Goal: Information Seeking & Learning: Learn about a topic

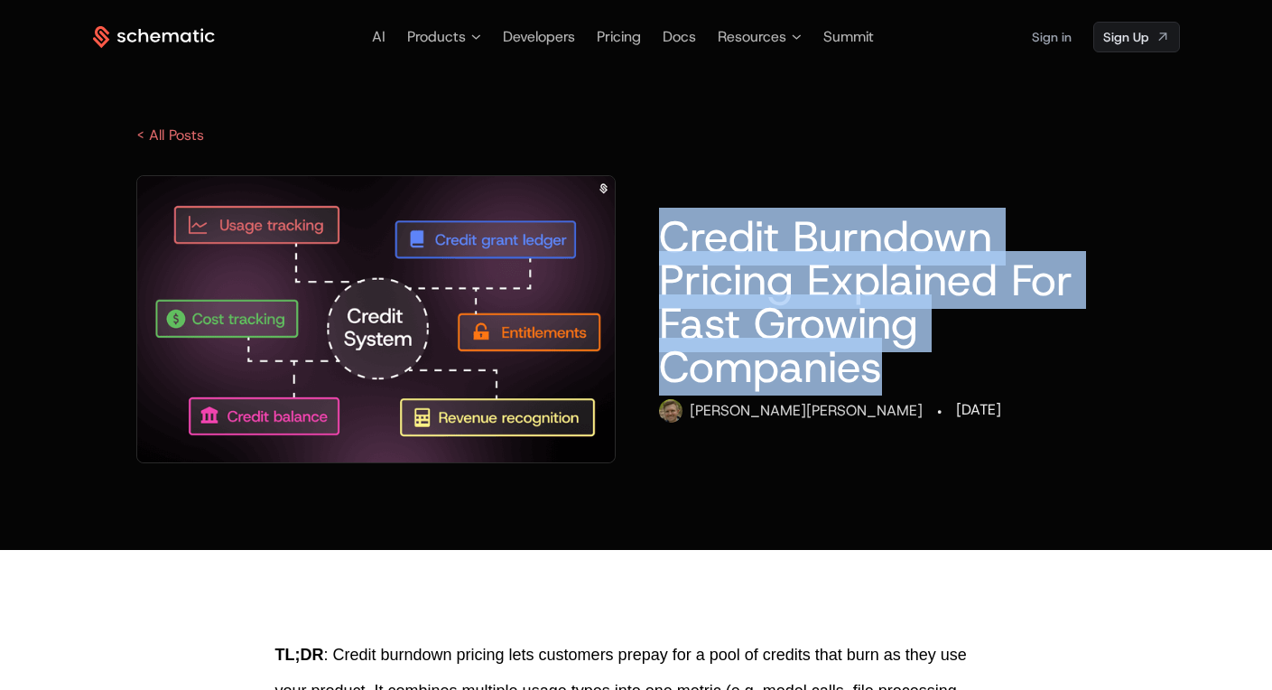
drag, startPoint x: 668, startPoint y: 232, endPoint x: 937, endPoint y: 352, distance: 294.6
click at [937, 352] on h1 "Credit Burndown Pricing Explained For Fast Growing Companies" at bounding box center [897, 301] width 477 height 173
click at [935, 352] on h1 "Credit Burndown Pricing Explained For Fast Growing Companies" at bounding box center [897, 301] width 477 height 173
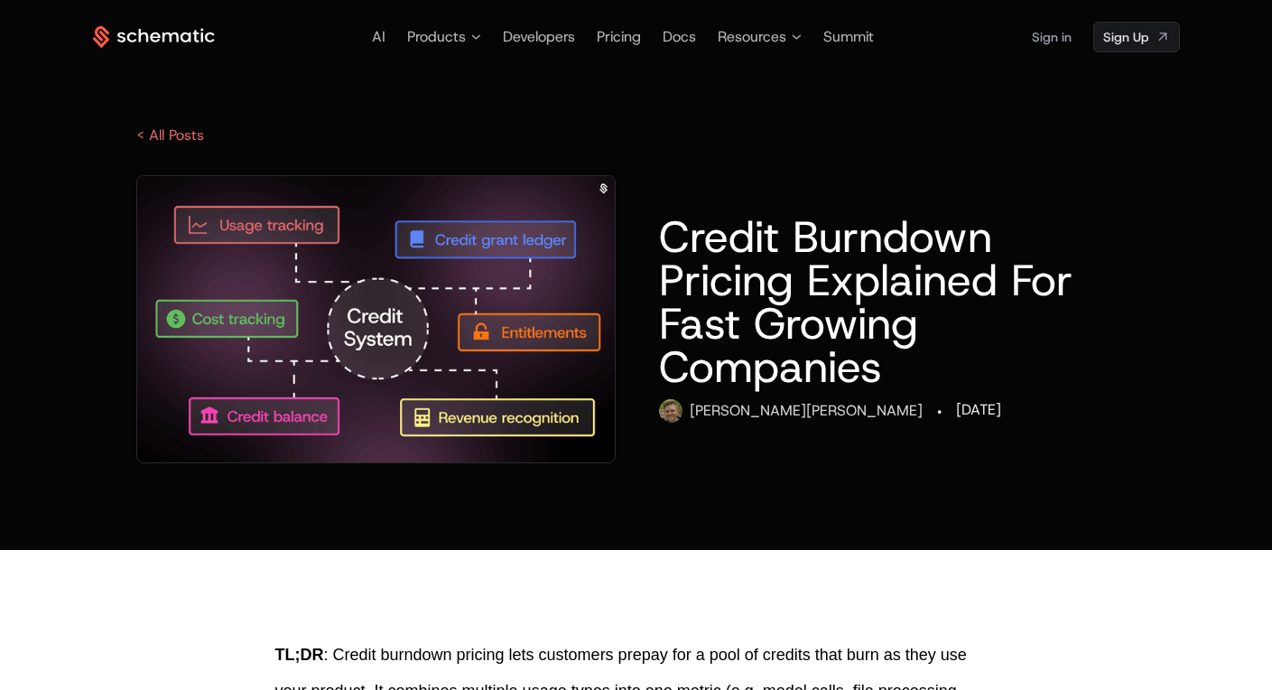
click at [743, 400] on div "Ryan Echternacht" at bounding box center [806, 411] width 233 height 22
click at [752, 364] on h1 "Credit Burndown Pricing Explained For Fast Growing Companies" at bounding box center [897, 301] width 477 height 173
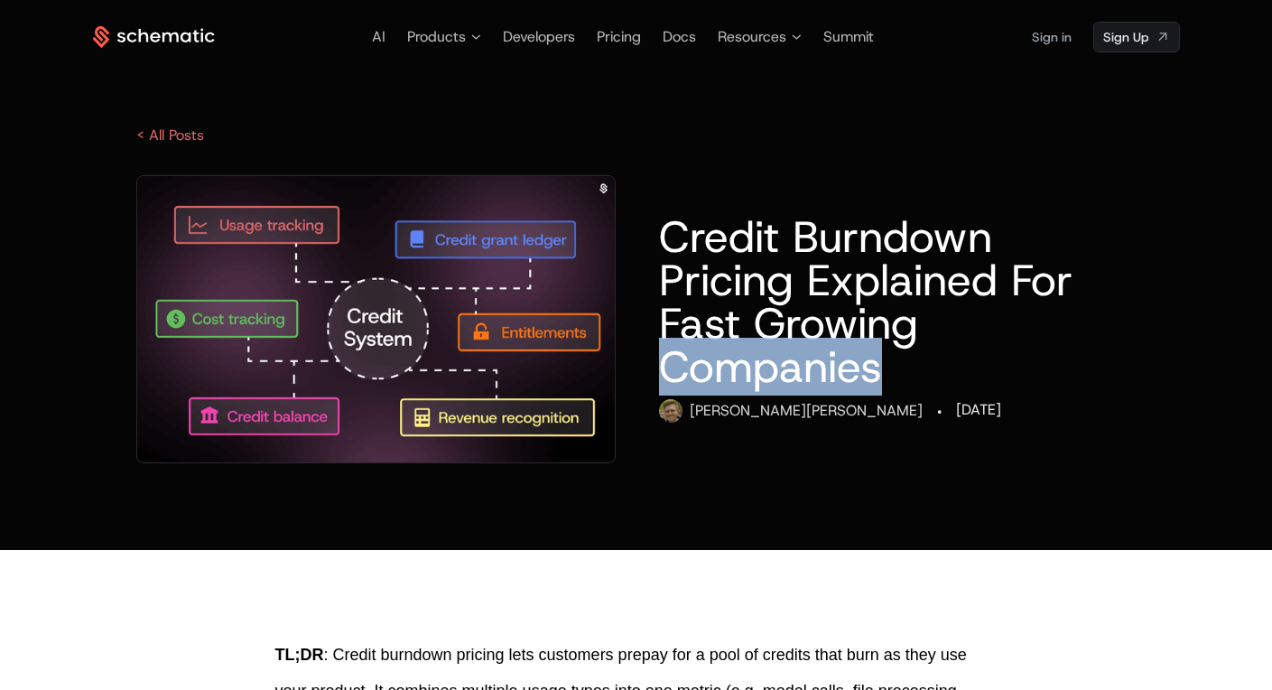
click at [752, 364] on h1 "Credit Burndown Pricing Explained For Fast Growing Companies" at bounding box center [897, 301] width 477 height 173
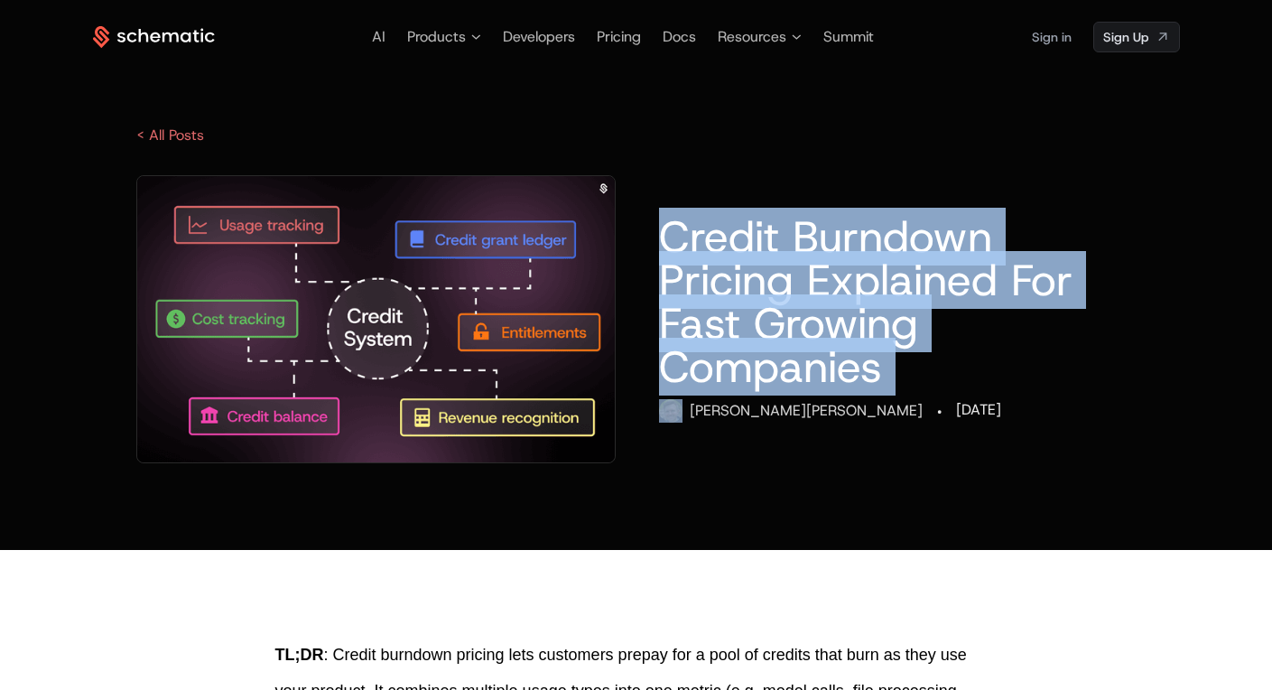
click at [752, 364] on h1 "Credit Burndown Pricing Explained For Fast Growing Companies" at bounding box center [897, 301] width 477 height 173
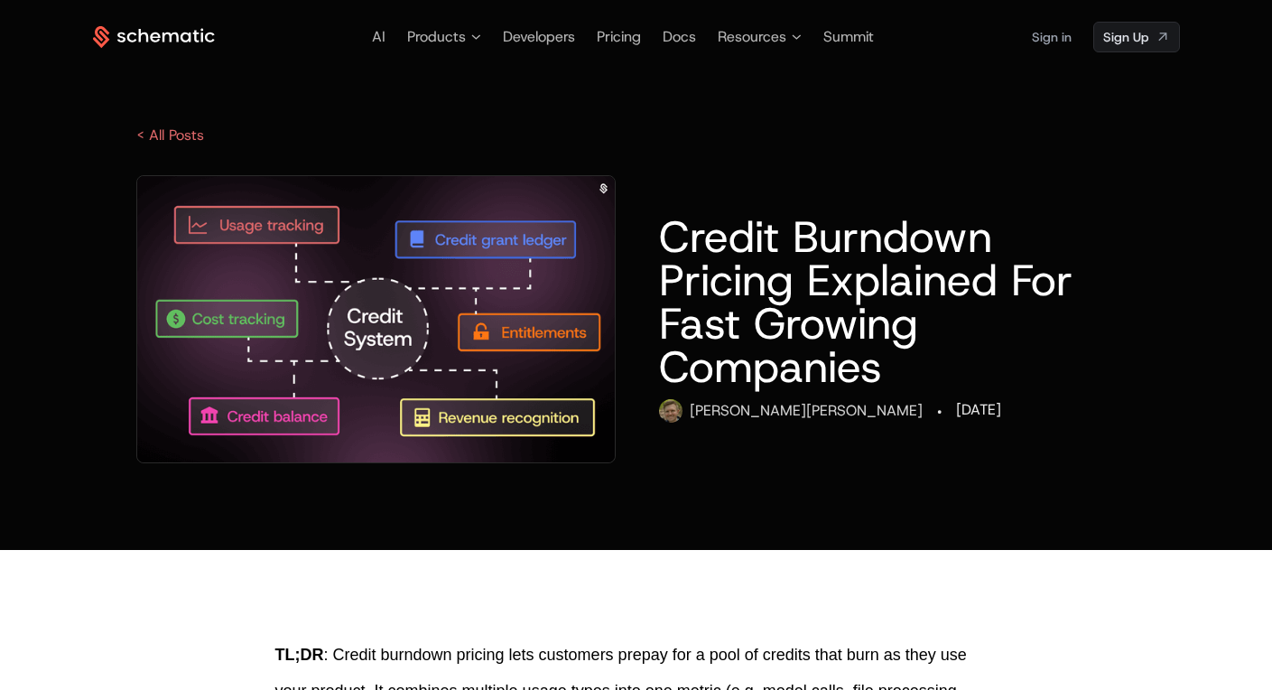
click at [753, 311] on h1 "Credit Burndown Pricing Explained For Fast Growing Companies" at bounding box center [897, 301] width 477 height 173
click at [692, 290] on h1 "Credit Burndown Pricing Explained For Fast Growing Companies" at bounding box center [897, 301] width 477 height 173
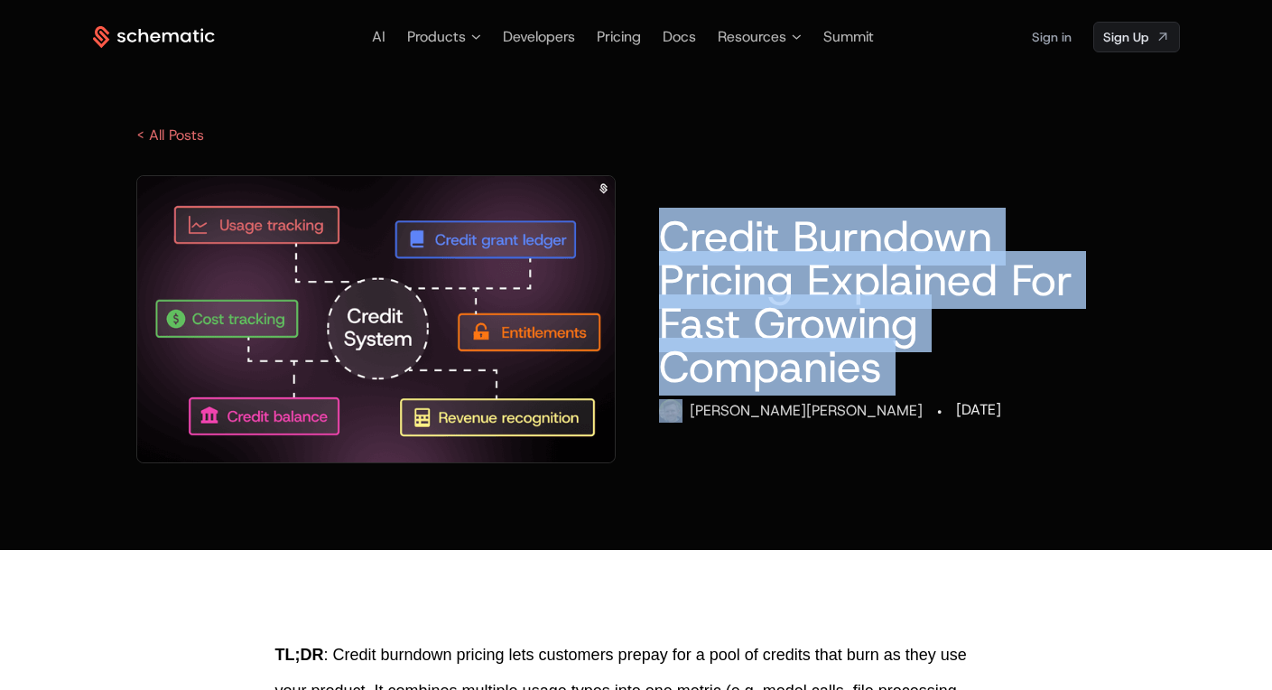
click at [692, 290] on h1 "Credit Burndown Pricing Explained For Fast Growing Companies" at bounding box center [897, 301] width 477 height 173
click at [751, 310] on h1 "Credit Burndown Pricing Explained For Fast Growing Companies" at bounding box center [897, 301] width 477 height 173
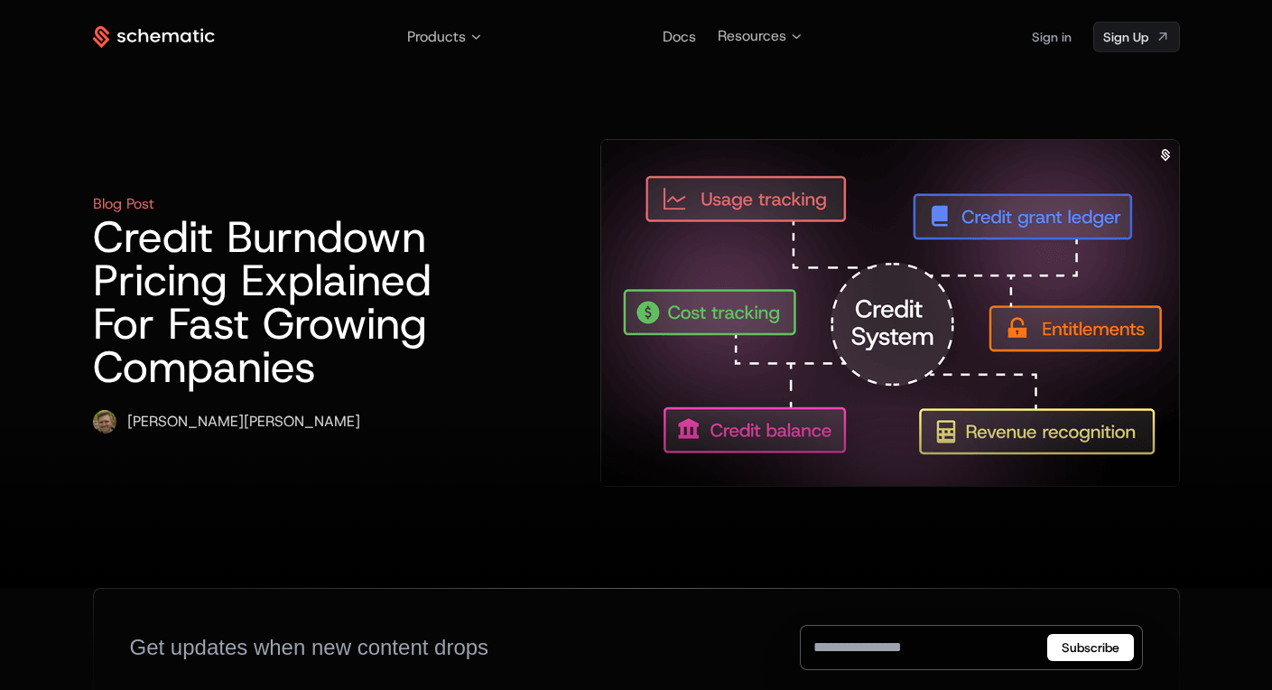
click at [452, 295] on h1 "Credit Burndown Pricing Explained For Fast Growing Companies" at bounding box center [289, 301] width 392 height 173
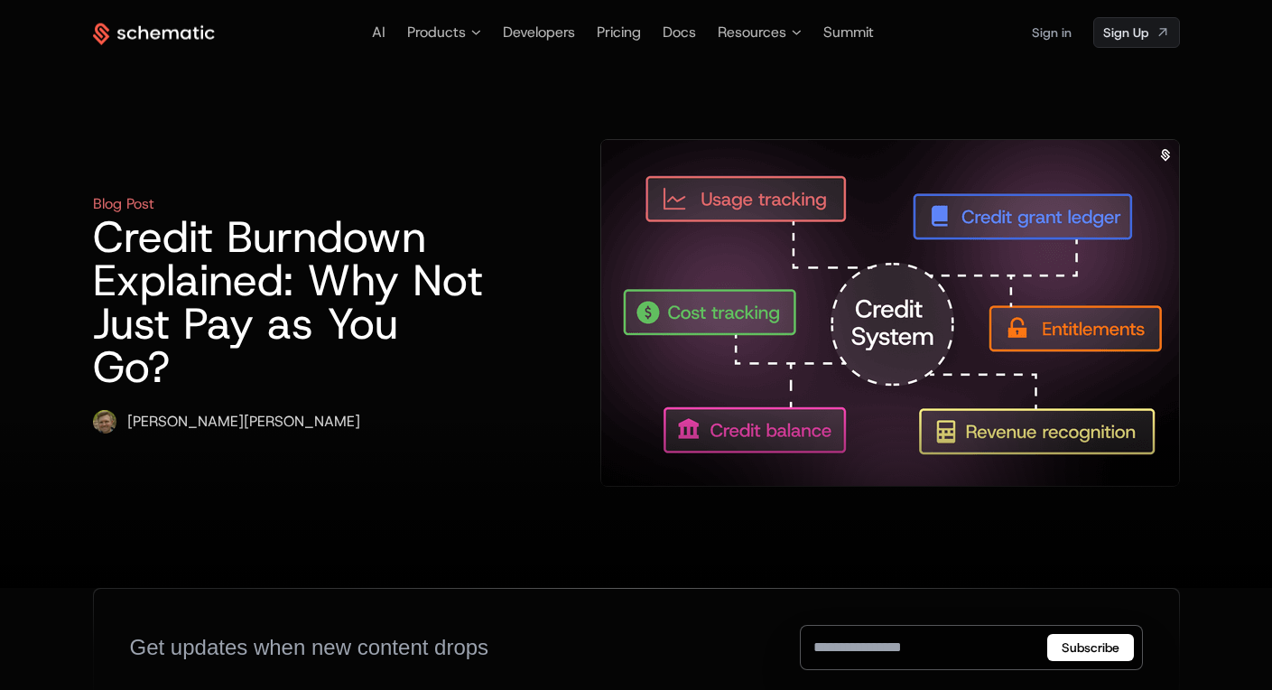
click at [435, 260] on h1 "Credit Burndown Explained: Why Not Just Pay as You Go?" at bounding box center [289, 301] width 392 height 173
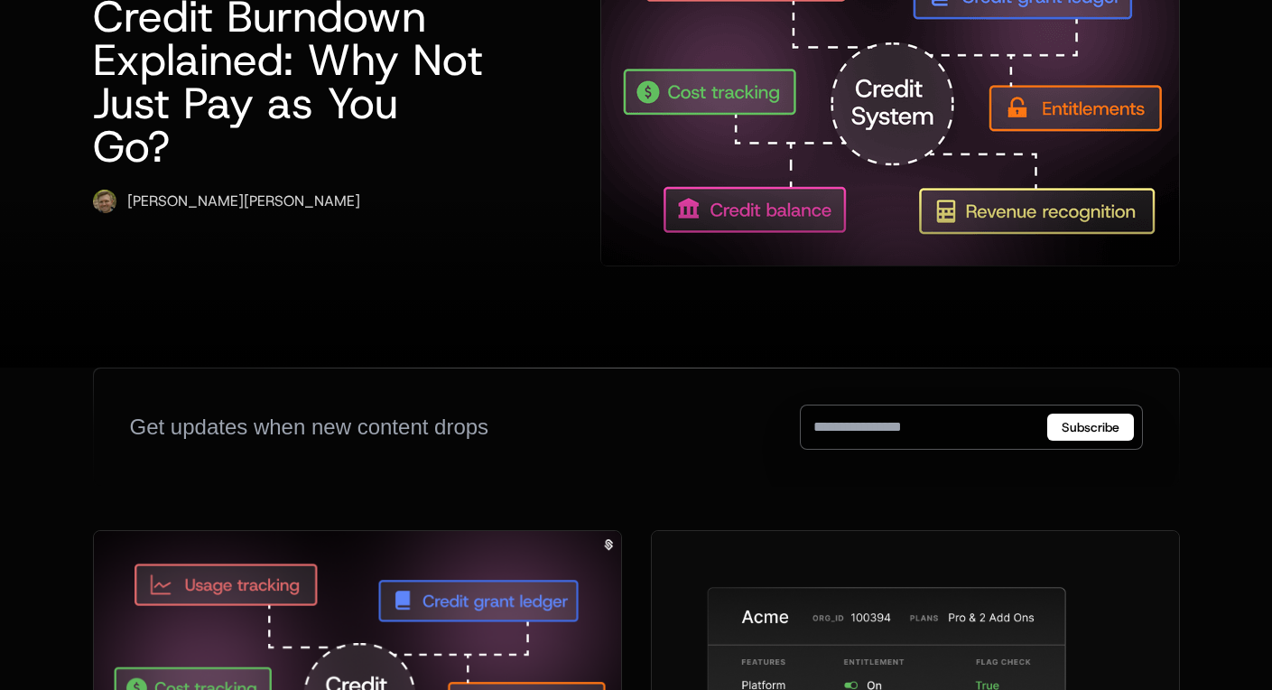
scroll to position [414, 0]
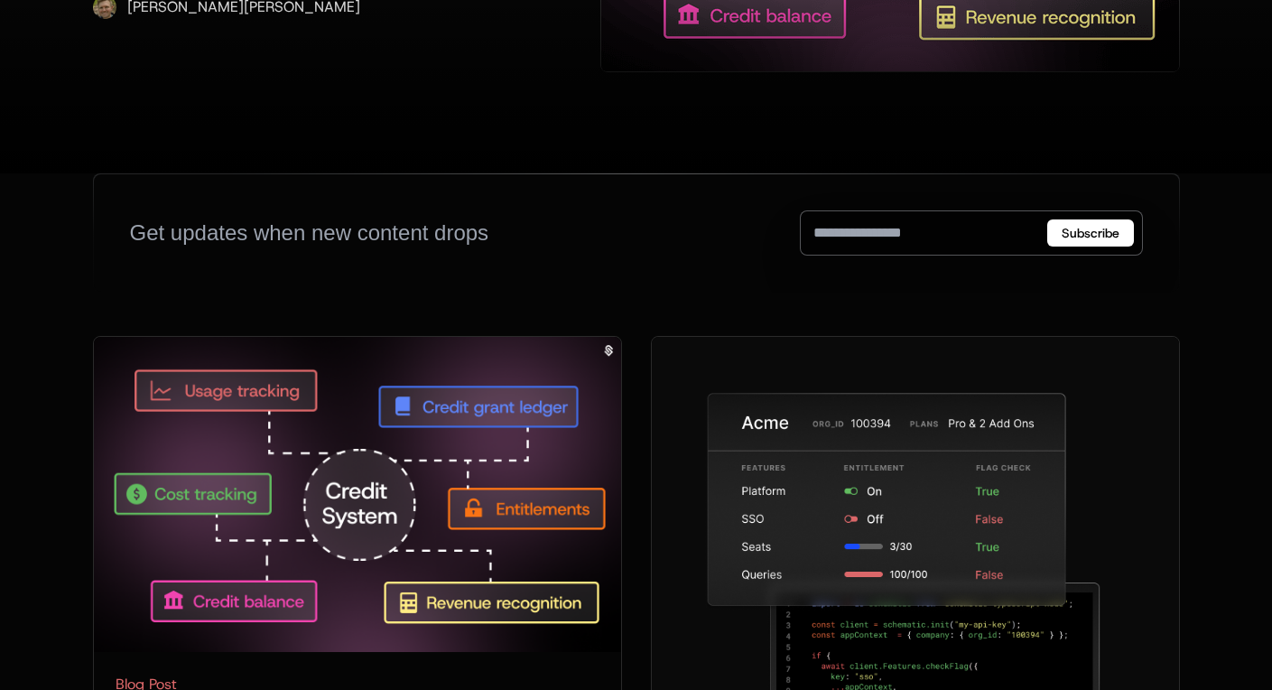
click at [355, 503] on img at bounding box center [357, 494] width 527 height 315
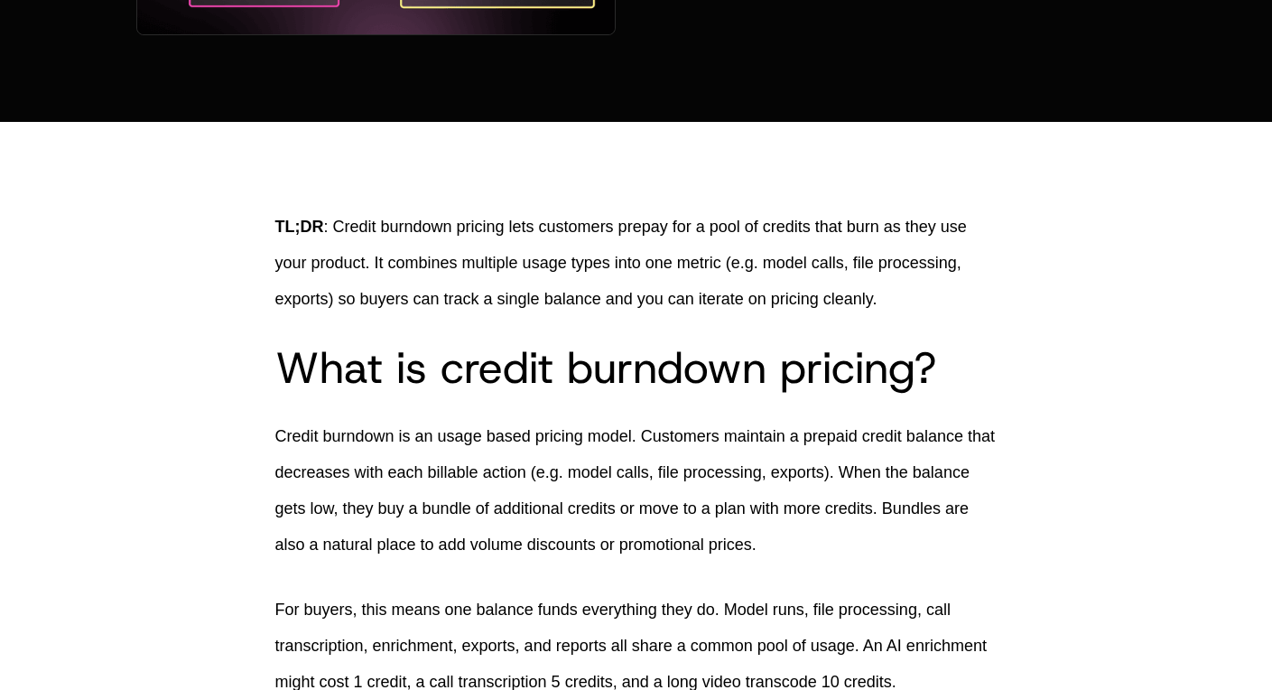
scroll to position [352, 0]
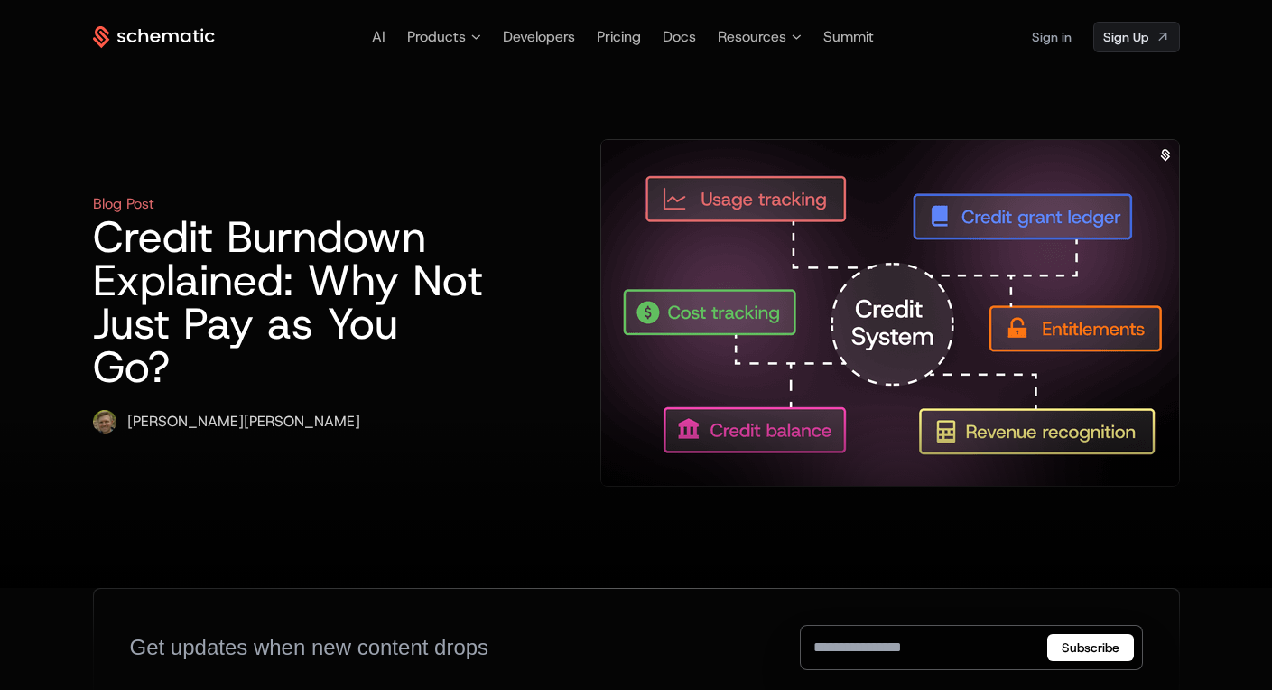
click at [485, 281] on h1 "Credit Burndown Explained: Why Not Just Pay as You Go?" at bounding box center [289, 301] width 392 height 173
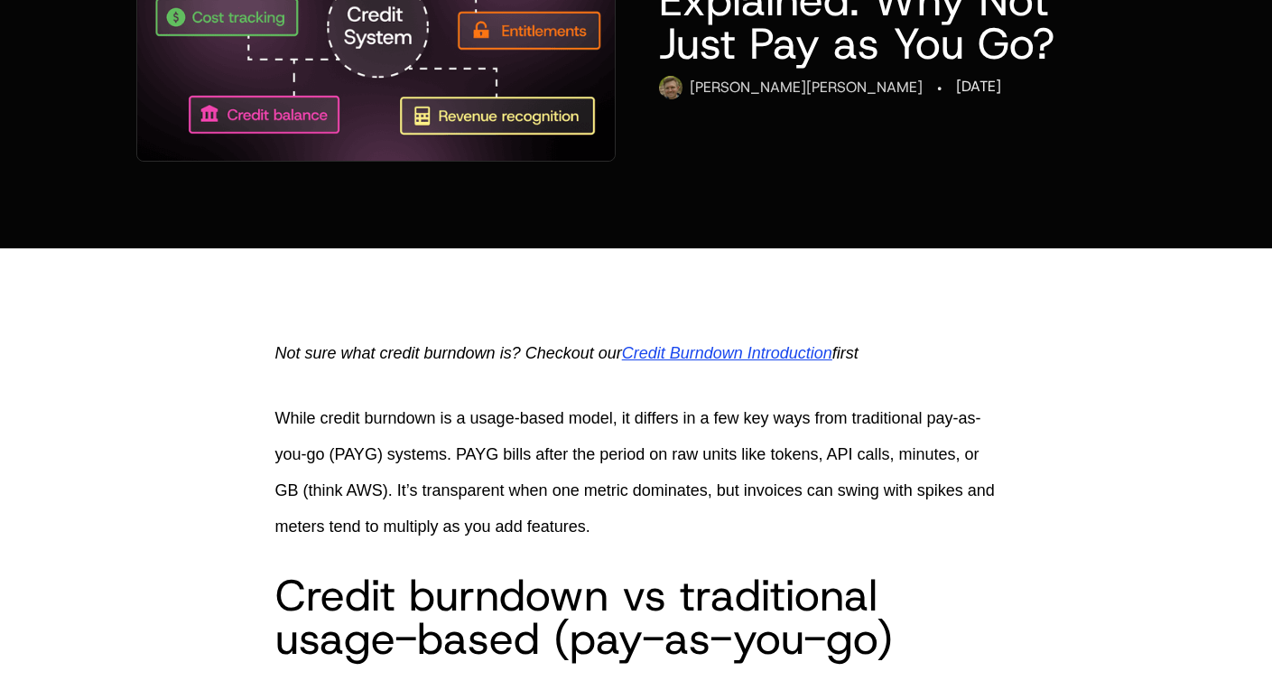
scroll to position [467, 0]
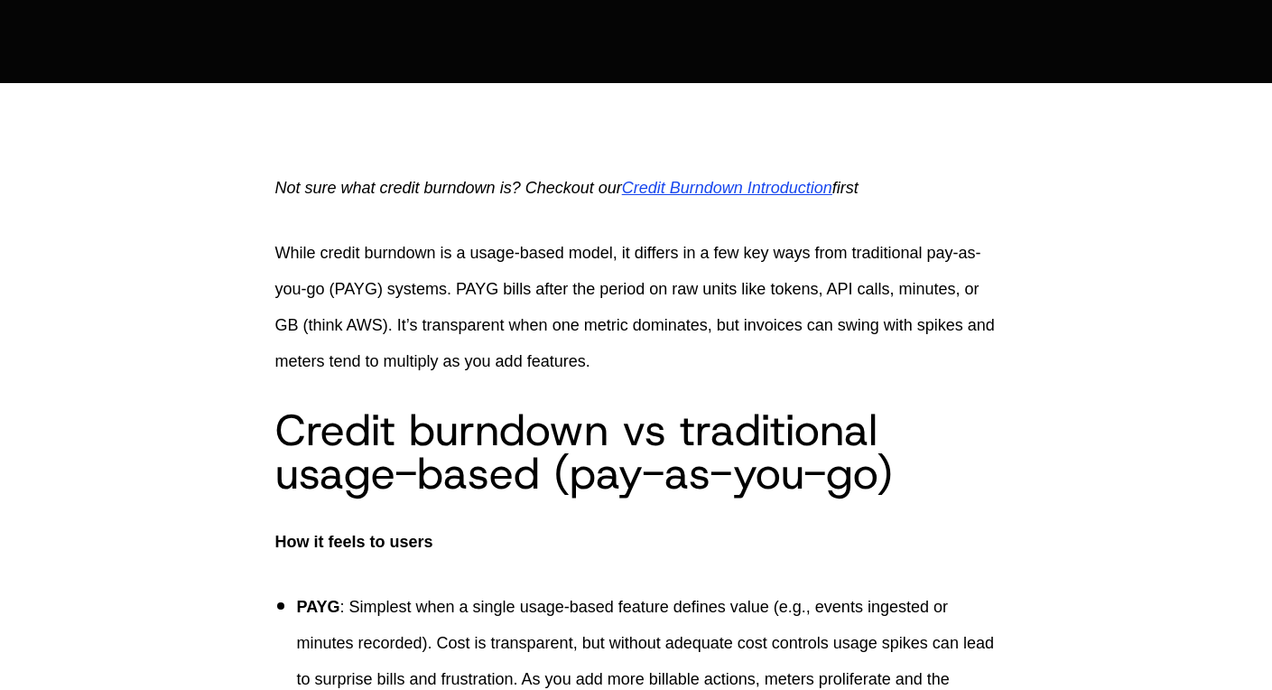
click at [794, 200] on p "Not sure what credit burndown is? Checkout our Credit Burndown Introduction fir…" at bounding box center [636, 188] width 722 height 36
click at [794, 192] on span "Credit Burndown Introduction" at bounding box center [727, 188] width 210 height 18
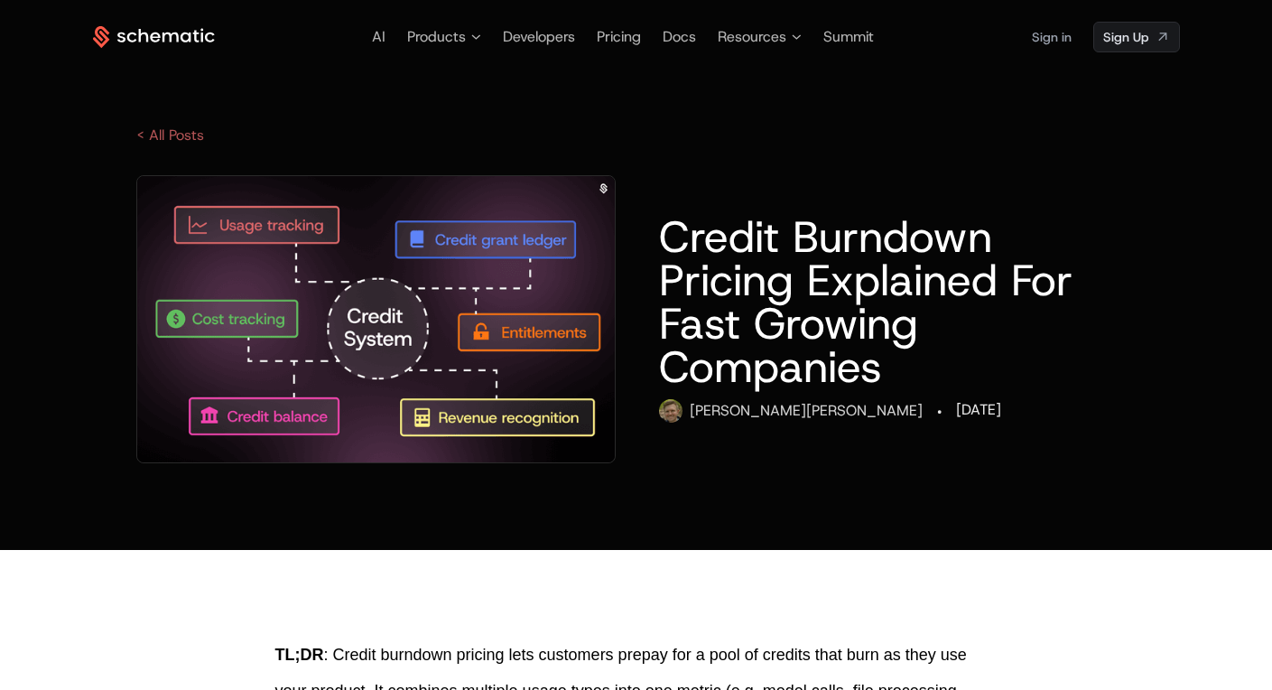
click at [160, 135] on link "< All Posts" at bounding box center [170, 134] width 68 height 19
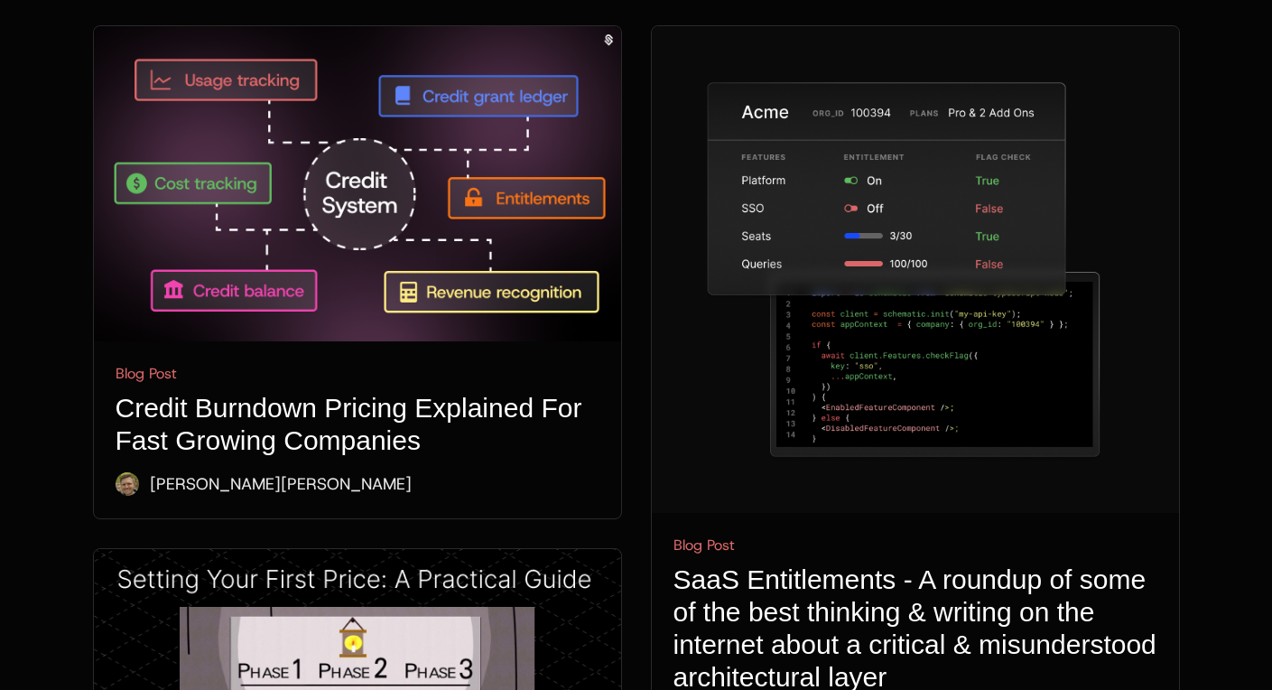
scroll to position [805, 0]
